Goal: Find contact information: Find contact information

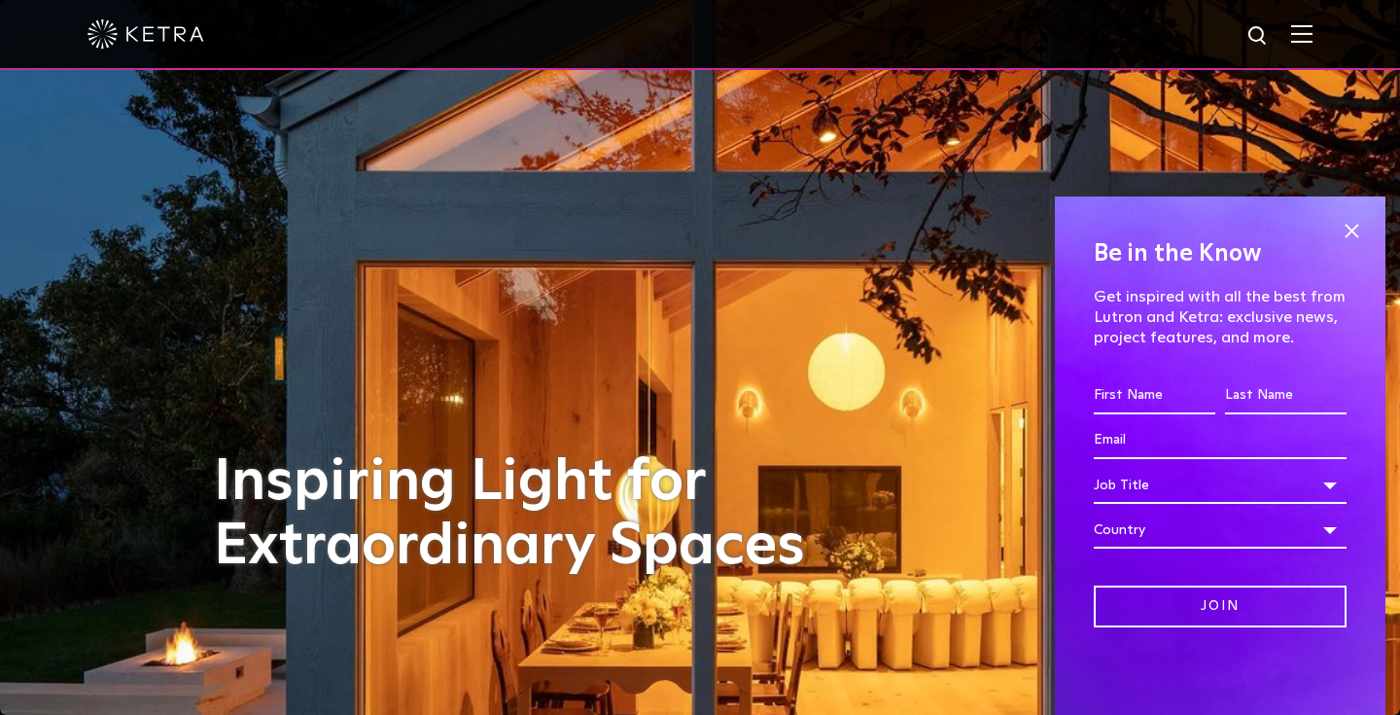
click at [1313, 35] on div at bounding box center [700, 35] width 1400 height 70
click at [1308, 33] on img at bounding box center [1301, 33] width 21 height 18
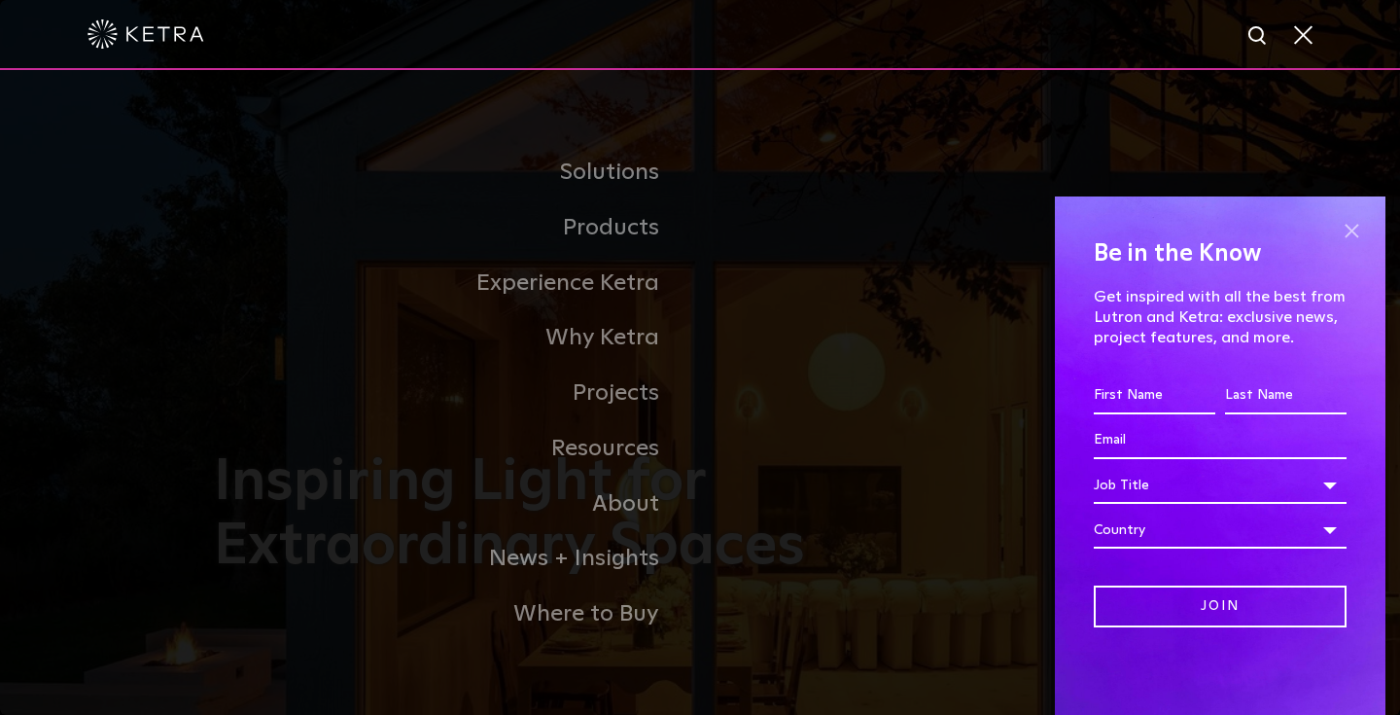
click at [1356, 227] on span at bounding box center [1351, 230] width 29 height 29
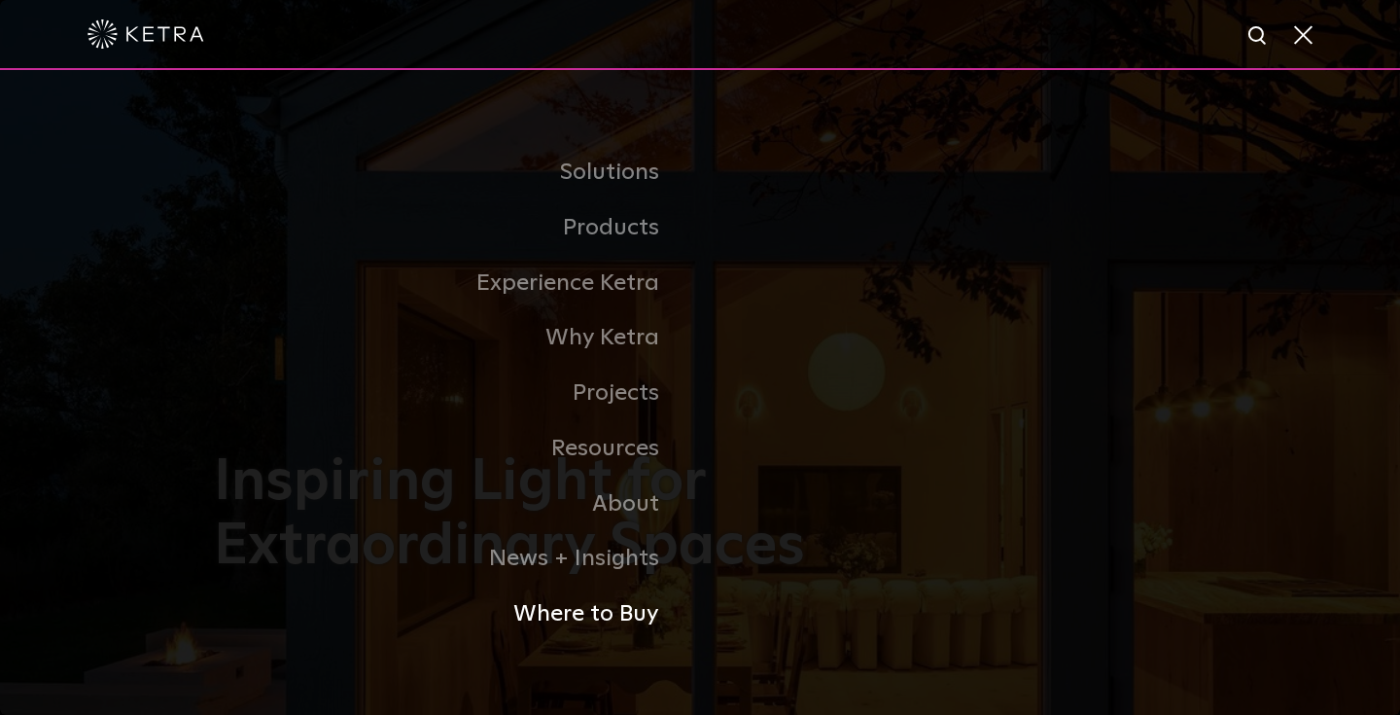
click at [634, 615] on link "Where to Buy" at bounding box center [457, 613] width 486 height 55
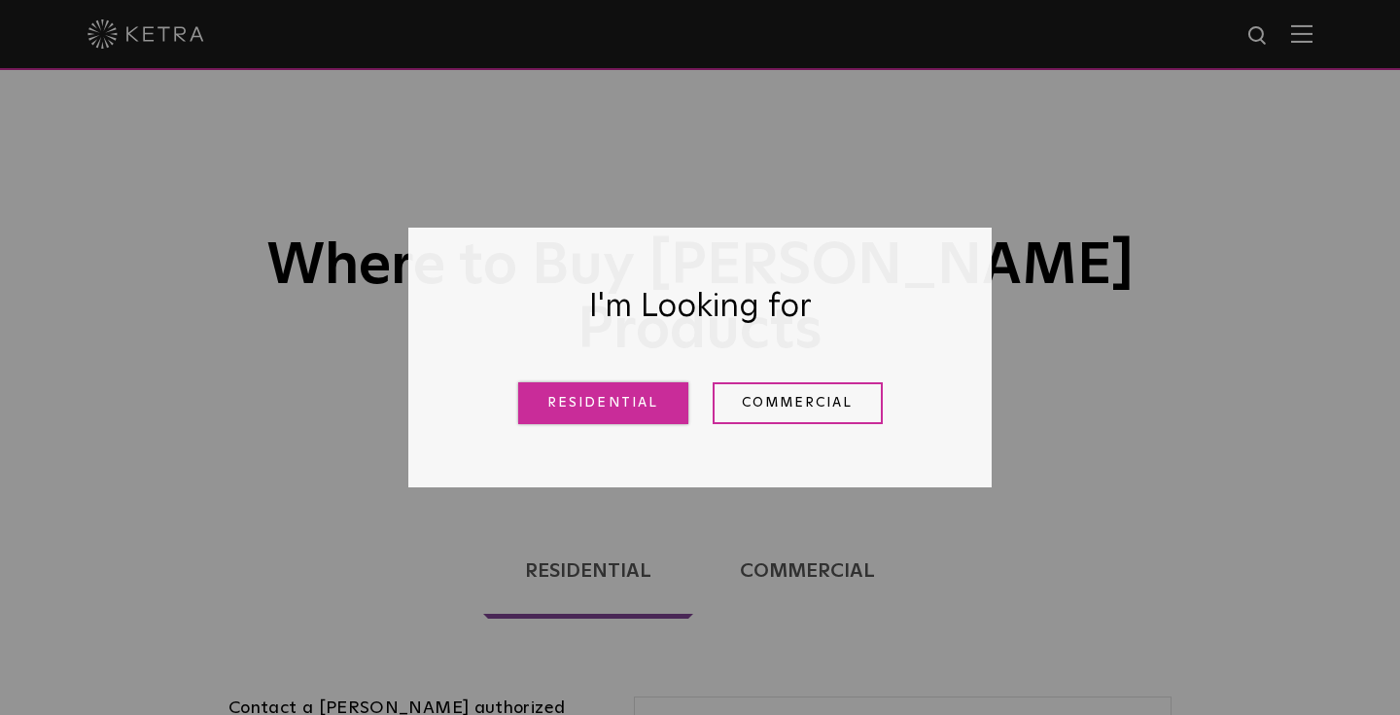
click at [645, 397] on link "Residential" at bounding box center [603, 403] width 170 height 42
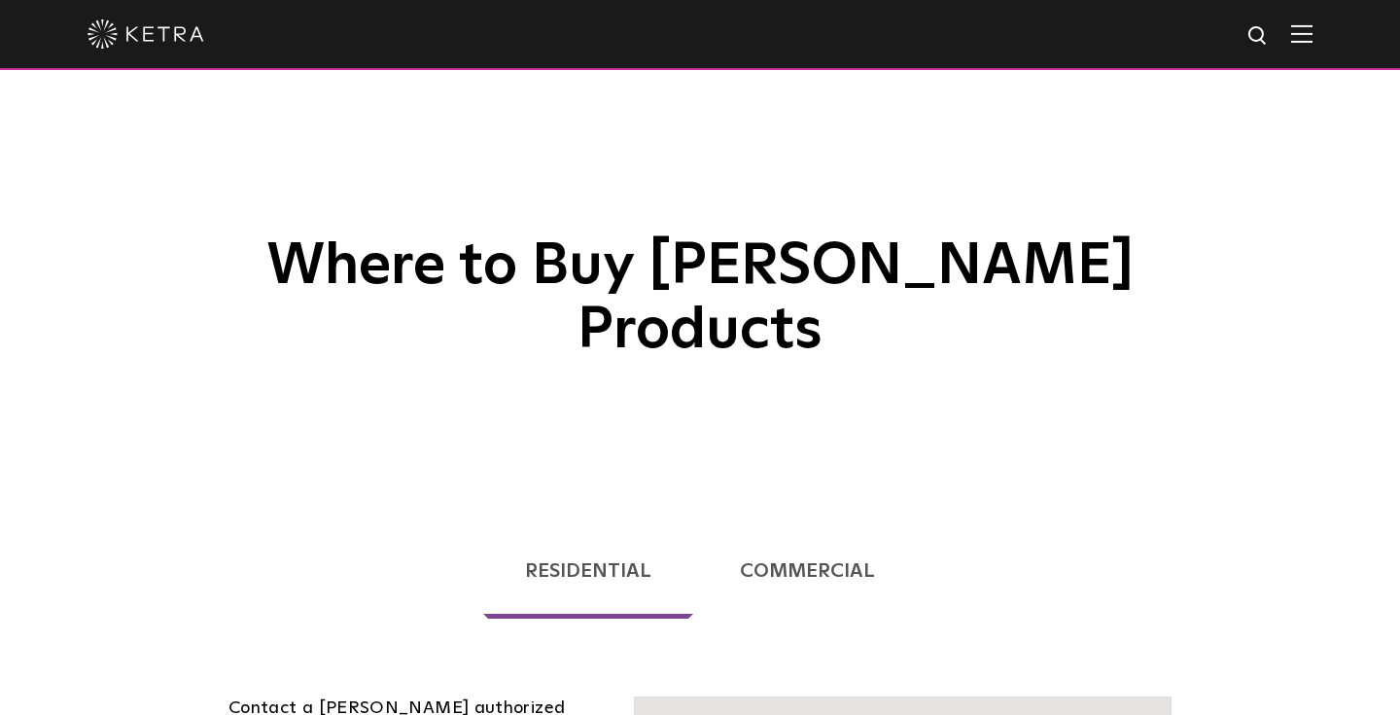
scroll to position [496, 0]
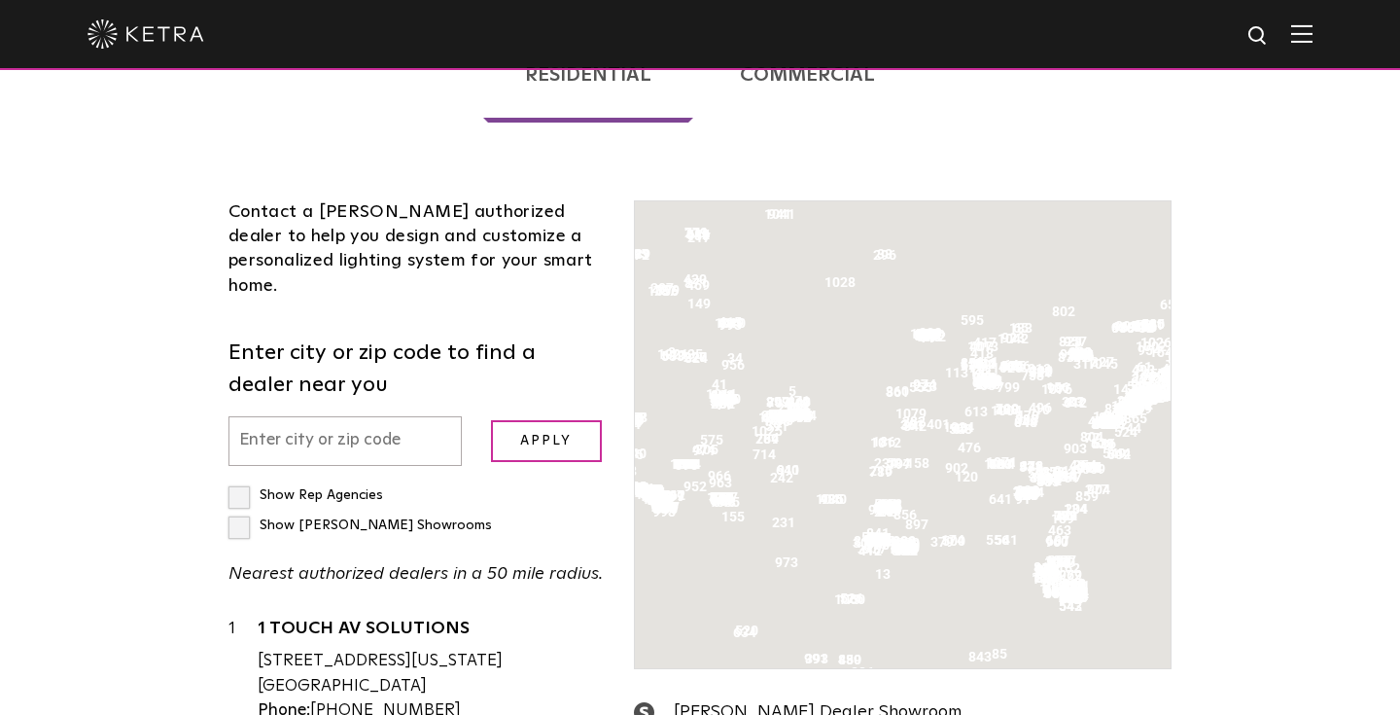
click at [323, 416] on input "text" at bounding box center [344, 441] width 233 height 50
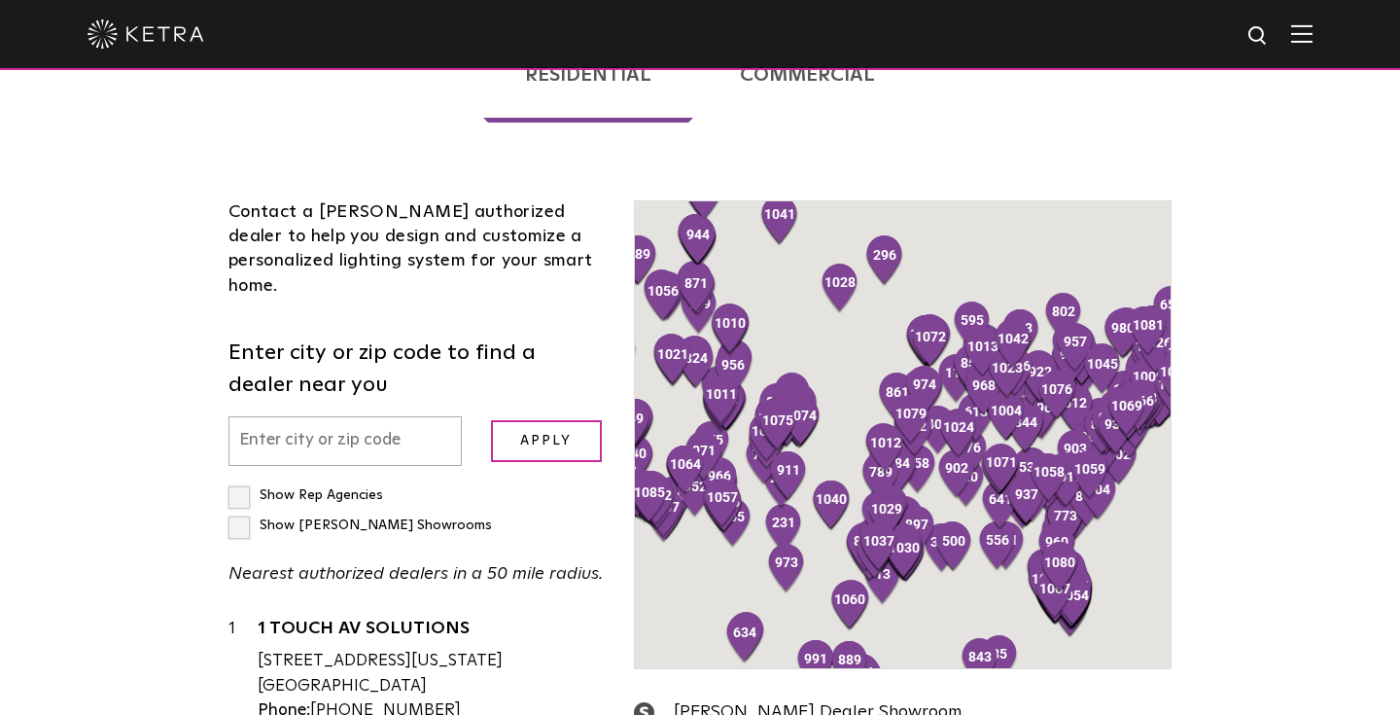
click at [323, 416] on input "text" at bounding box center [344, 441] width 233 height 50
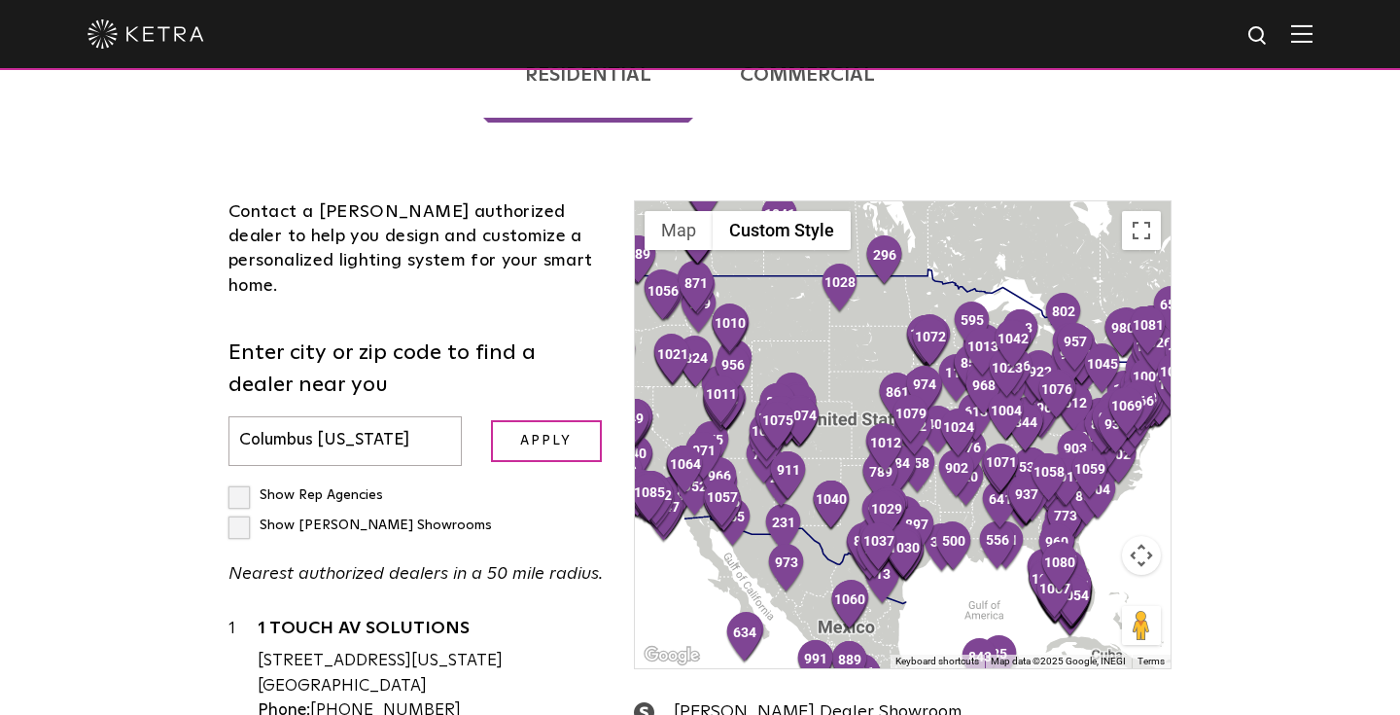
type input "Columbus Ohio"
drag, startPoint x: 325, startPoint y: 348, endPoint x: 556, endPoint y: 341, distance: 231.5
click at [556, 420] on input "Apply" at bounding box center [546, 441] width 111 height 42
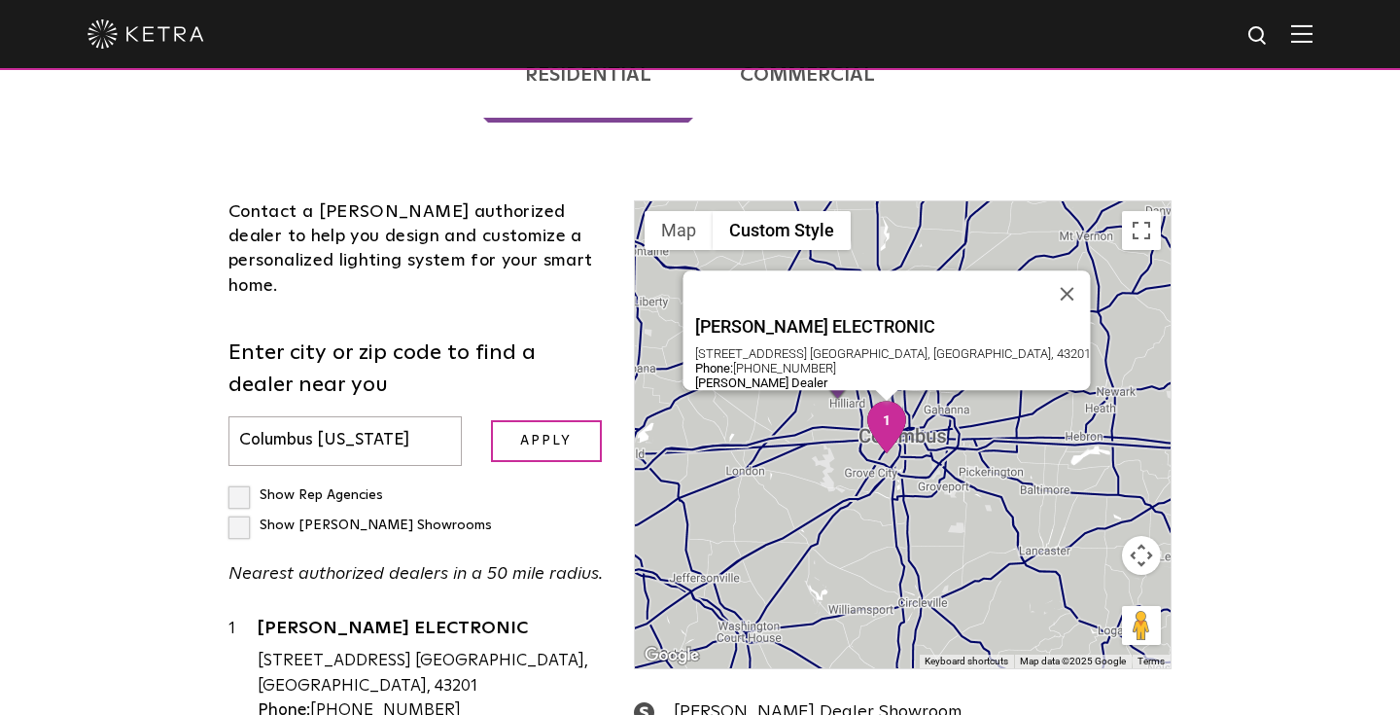
click at [889, 401] on img "1" at bounding box center [886, 427] width 41 height 53
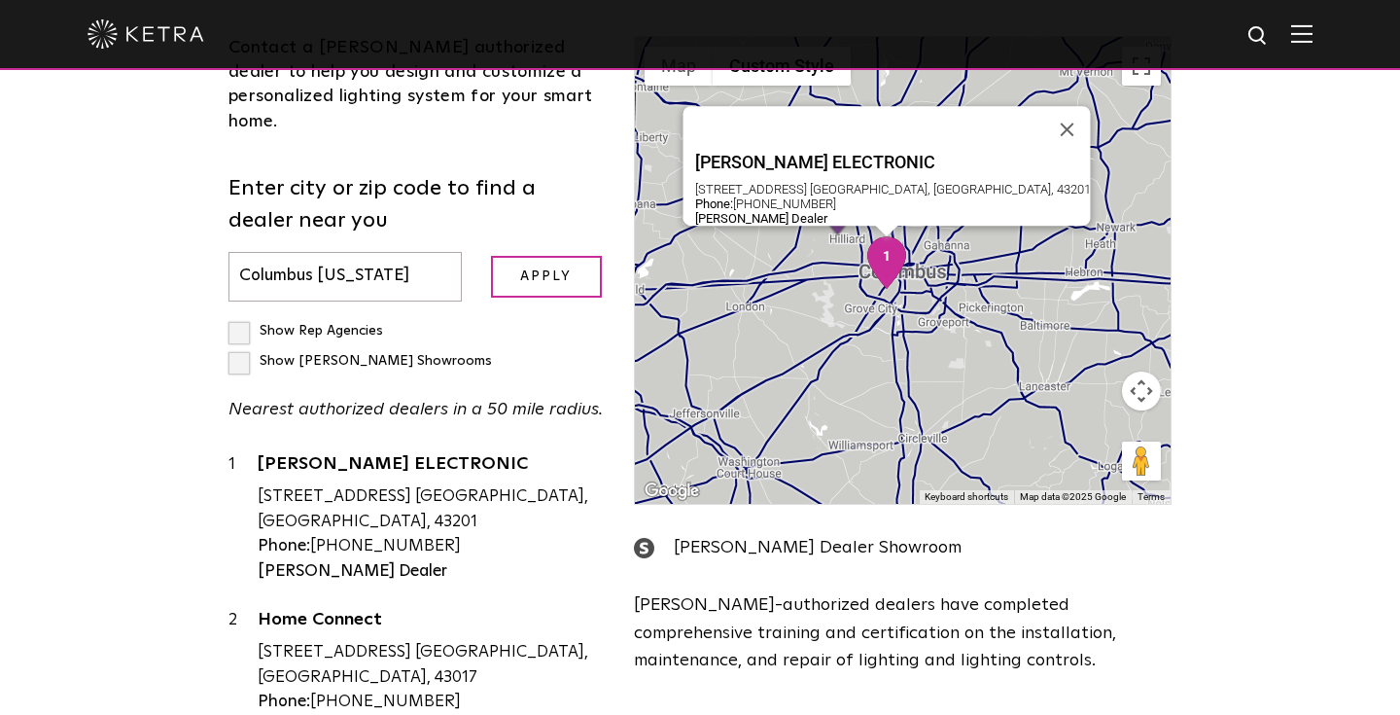
scroll to position [663, 0]
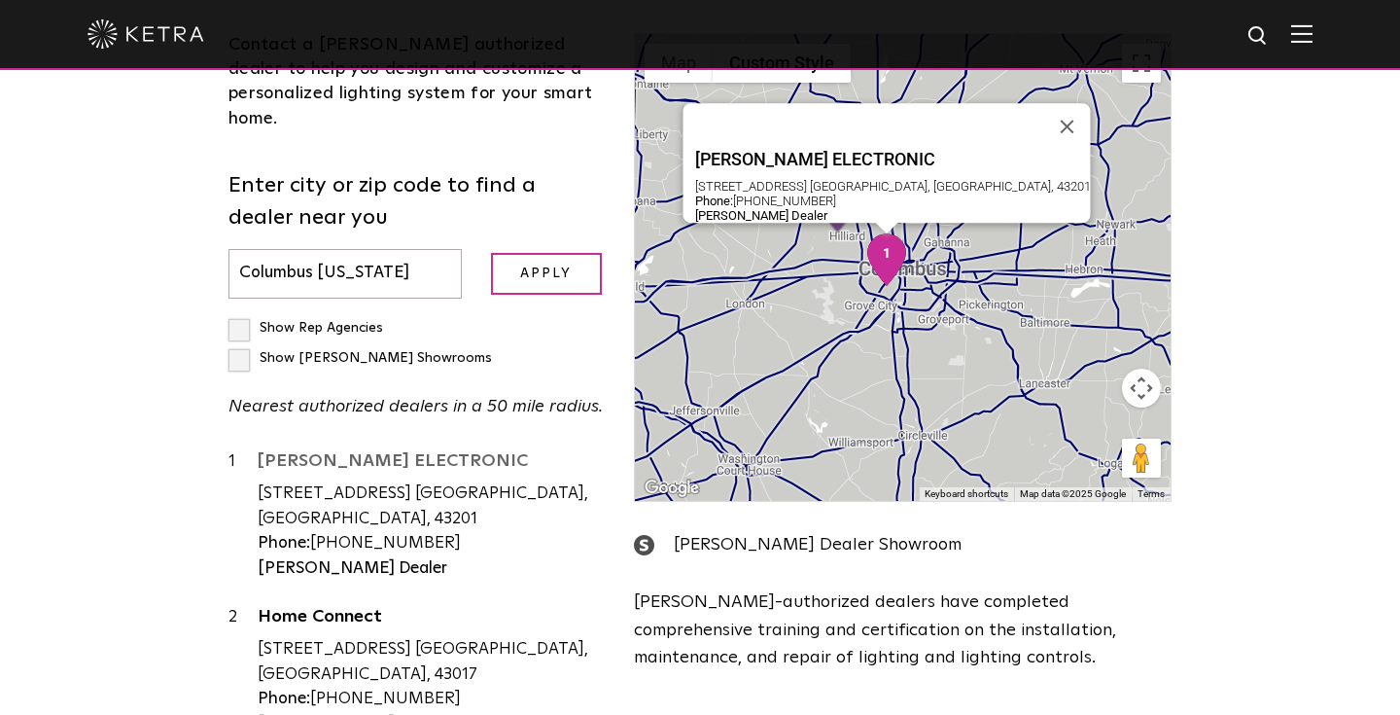
click at [398, 452] on link "AARON CARMACK ELECTRONIC" at bounding box center [431, 464] width 347 height 24
